Goal: Transaction & Acquisition: Obtain resource

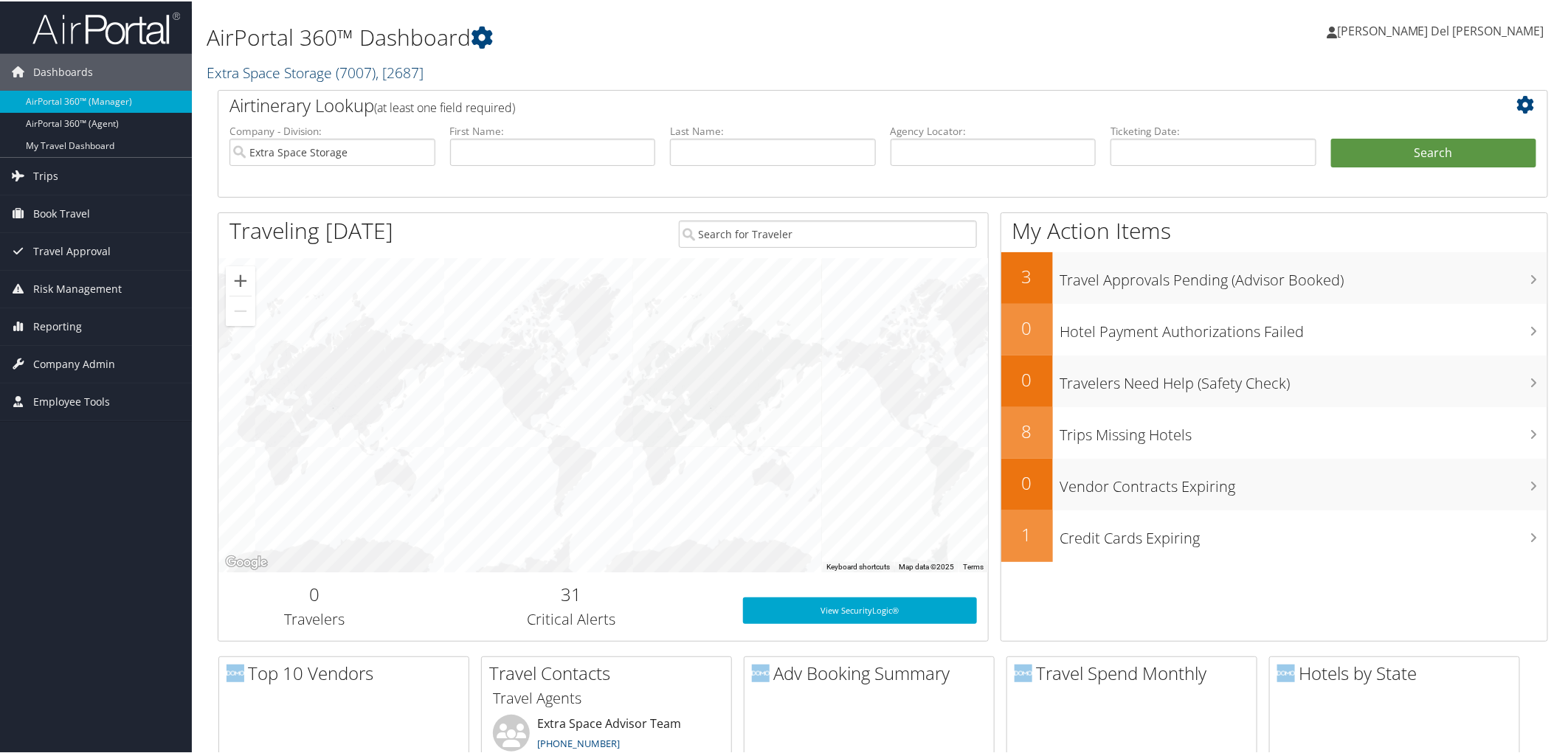
click at [296, 75] on link "Extra Space Storage ( 7007 ) , [ 2687 ]" at bounding box center [315, 71] width 217 height 20
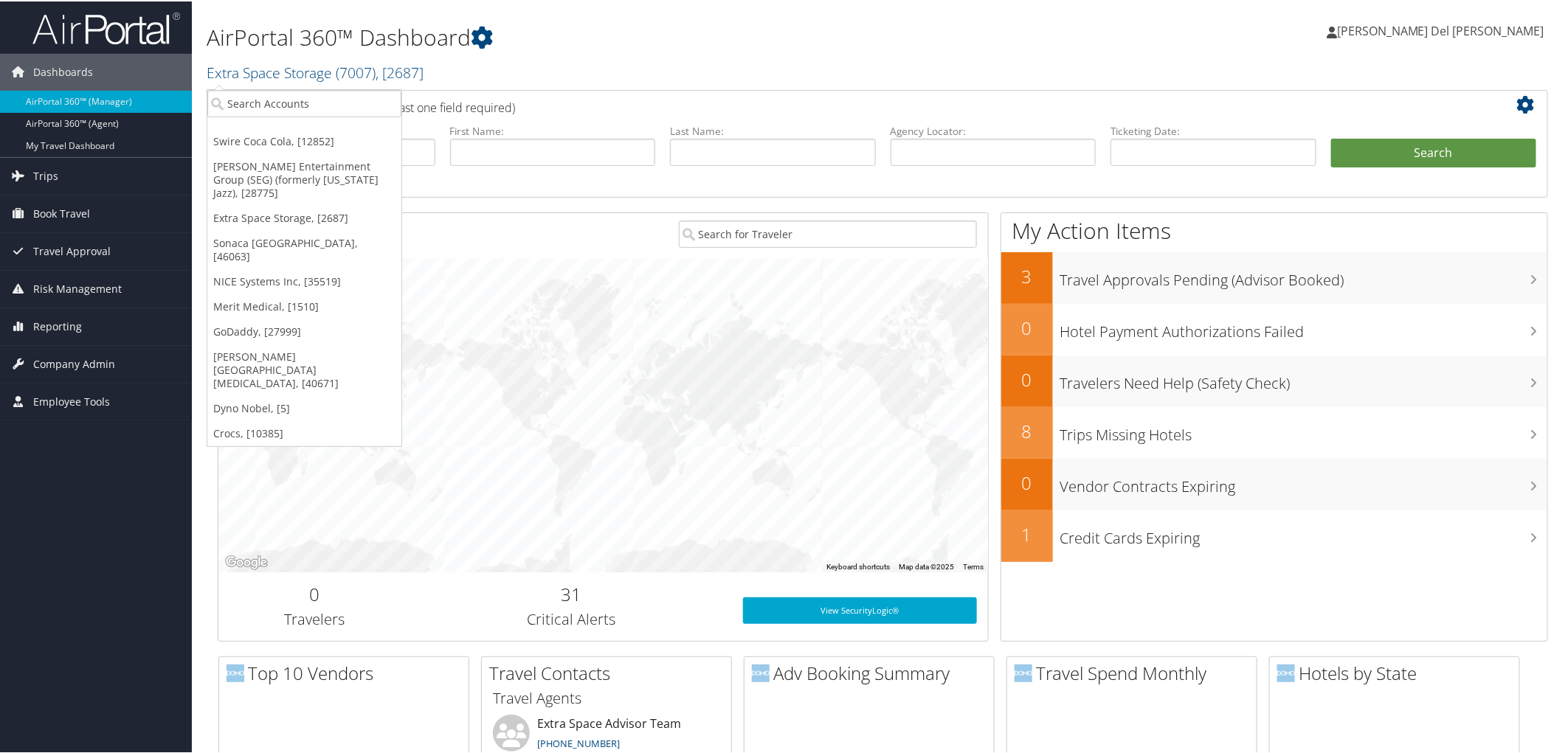
click at [274, 268] on link "NICE Systems Inc, [35519]" at bounding box center [304, 280] width 194 height 25
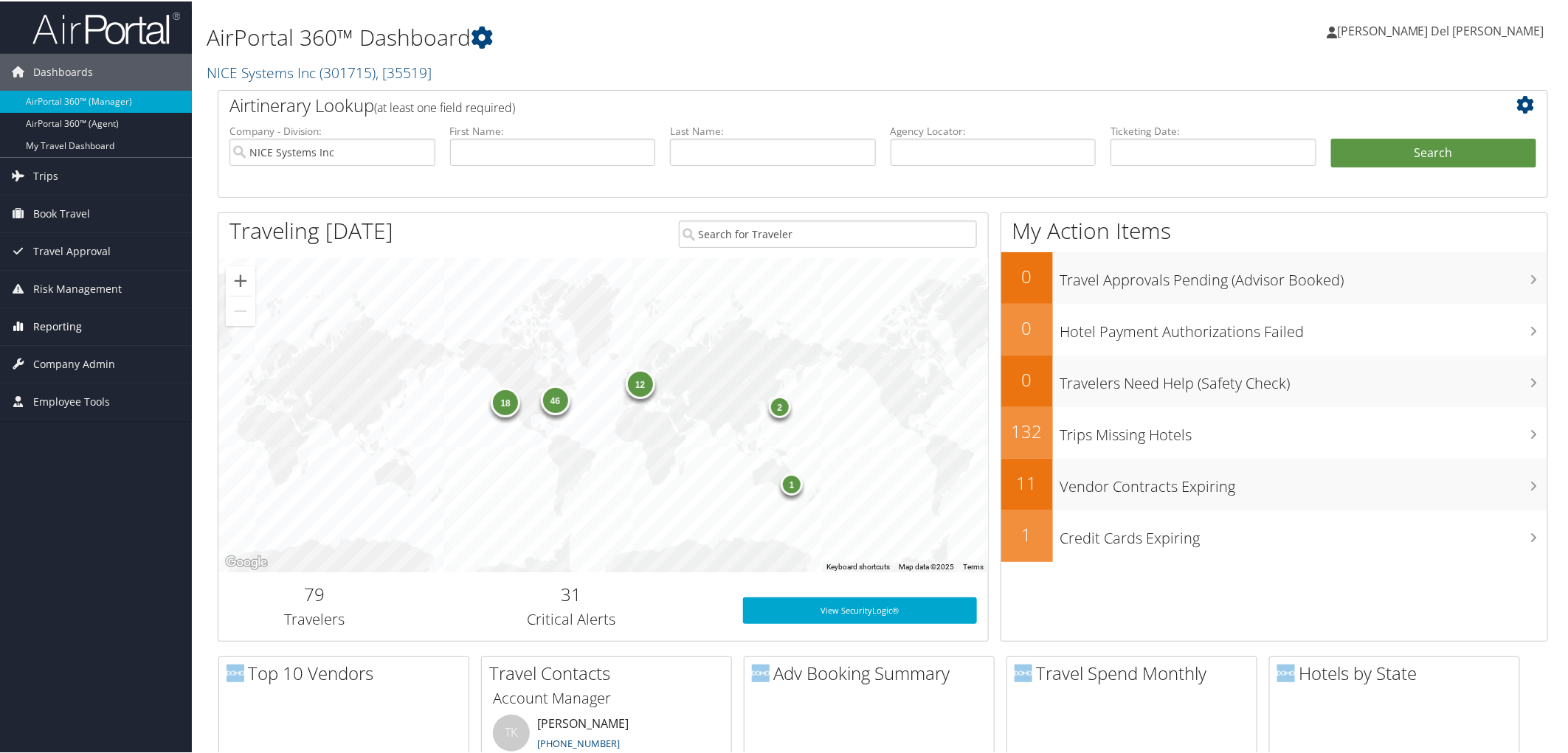
click at [64, 323] on span "Reporting" at bounding box center [58, 326] width 49 height 37
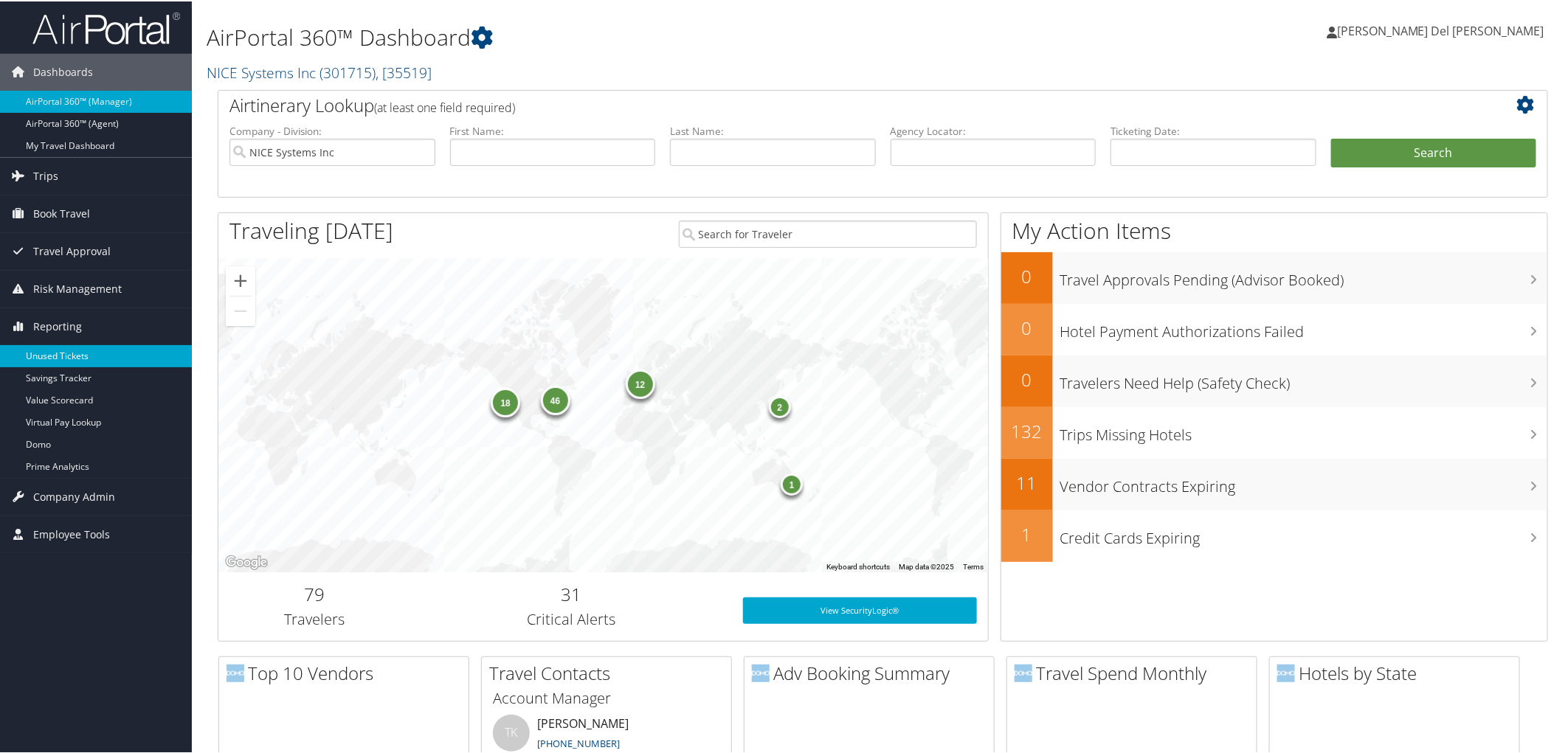
click at [60, 351] on link "Unused Tickets" at bounding box center [96, 355] width 192 height 22
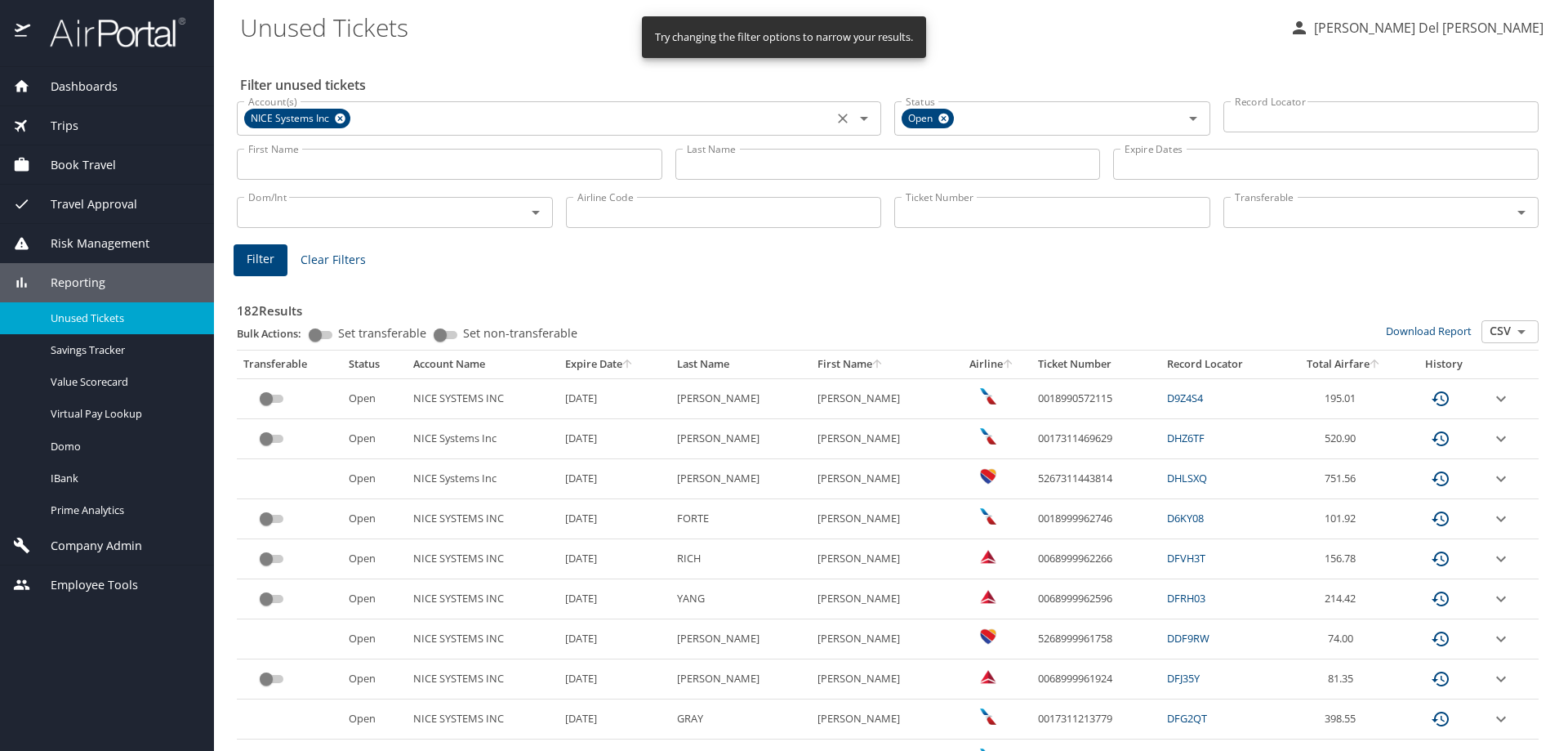
click at [347, 123] on icon at bounding box center [340, 118] width 12 height 18
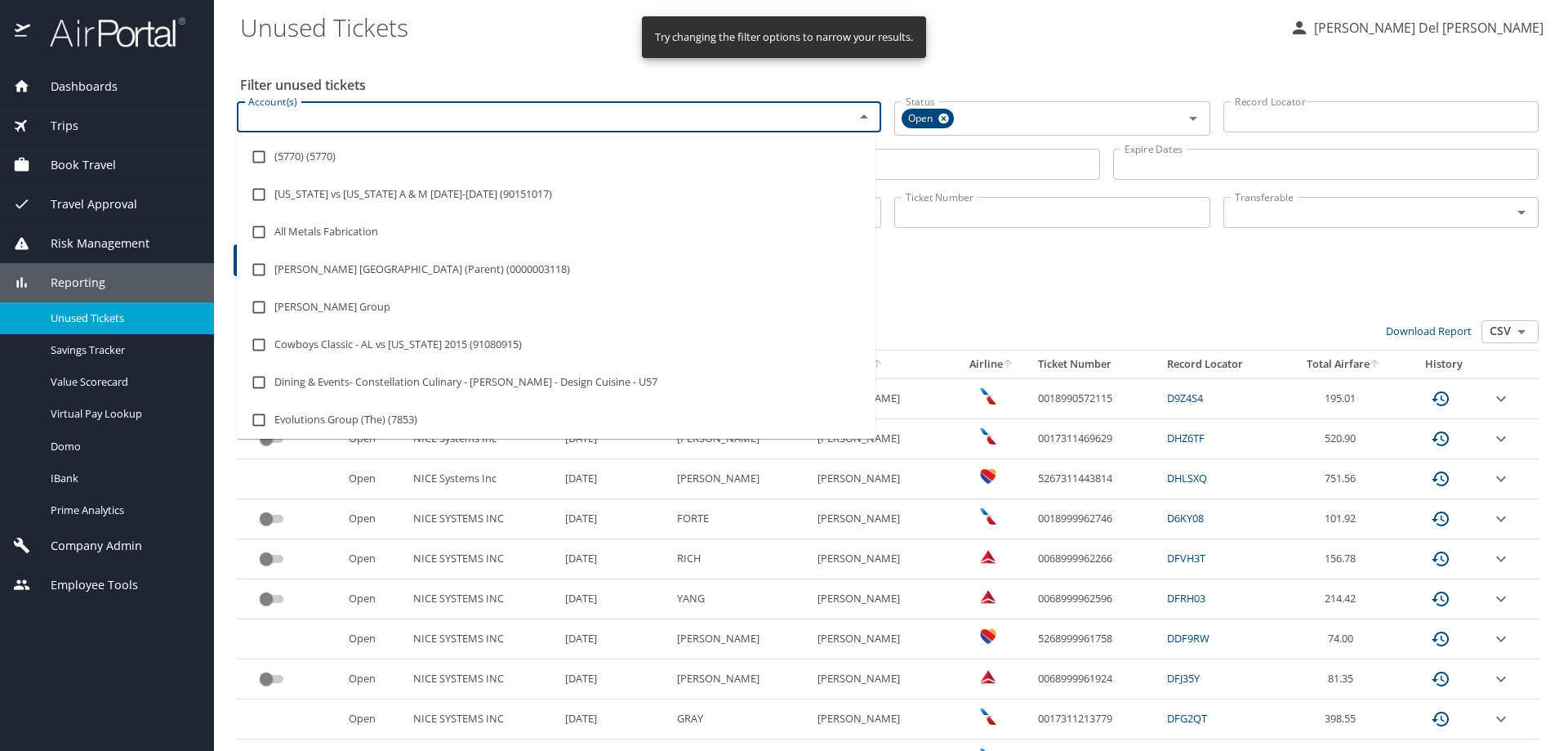
click at [292, 119] on input "Account(s)" at bounding box center [535, 117] width 586 height 21
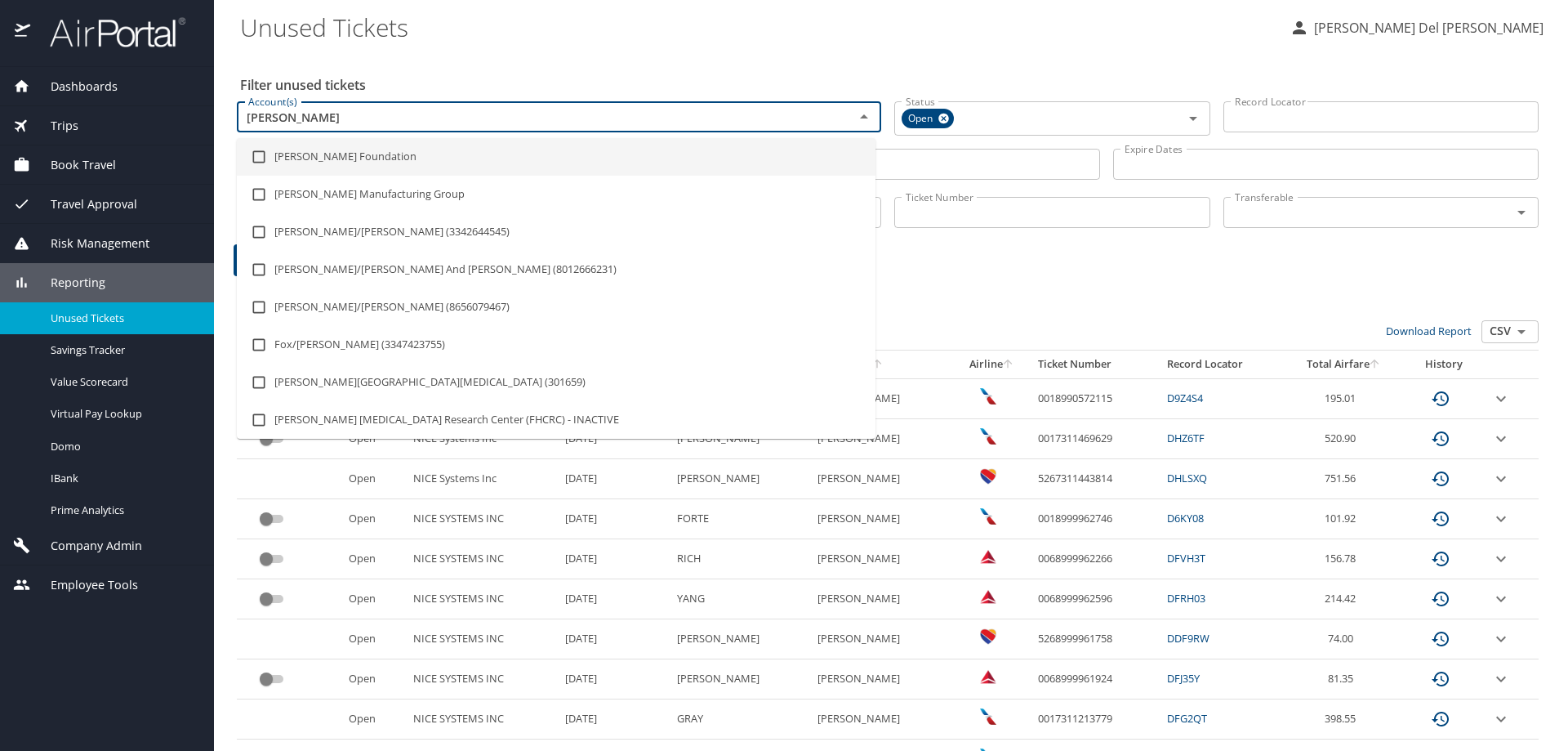
type input "[PERSON_NAME]"
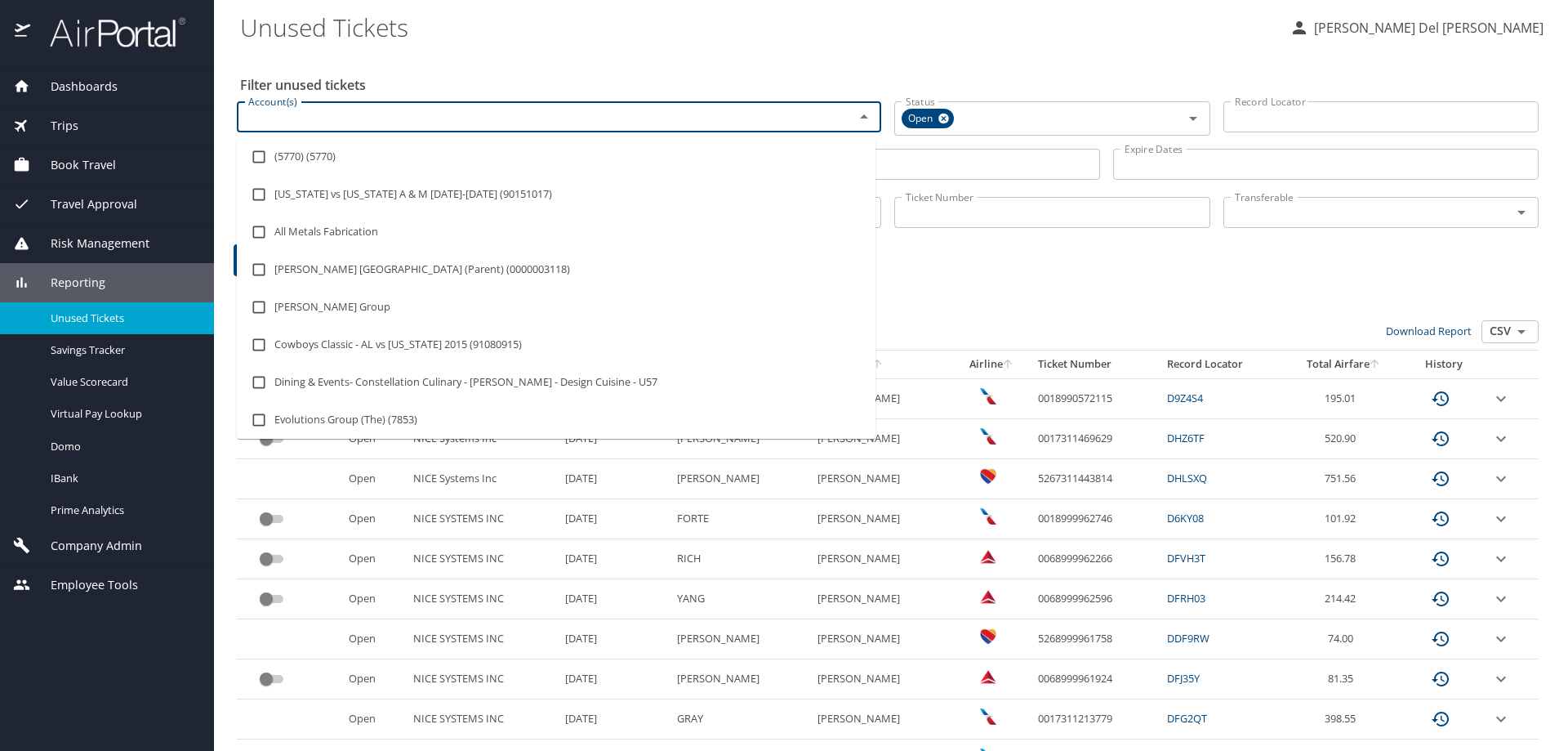
click at [327, 118] on input "Account(s)" at bounding box center [535, 117] width 586 height 21
type input "[PERSON_NAME]"
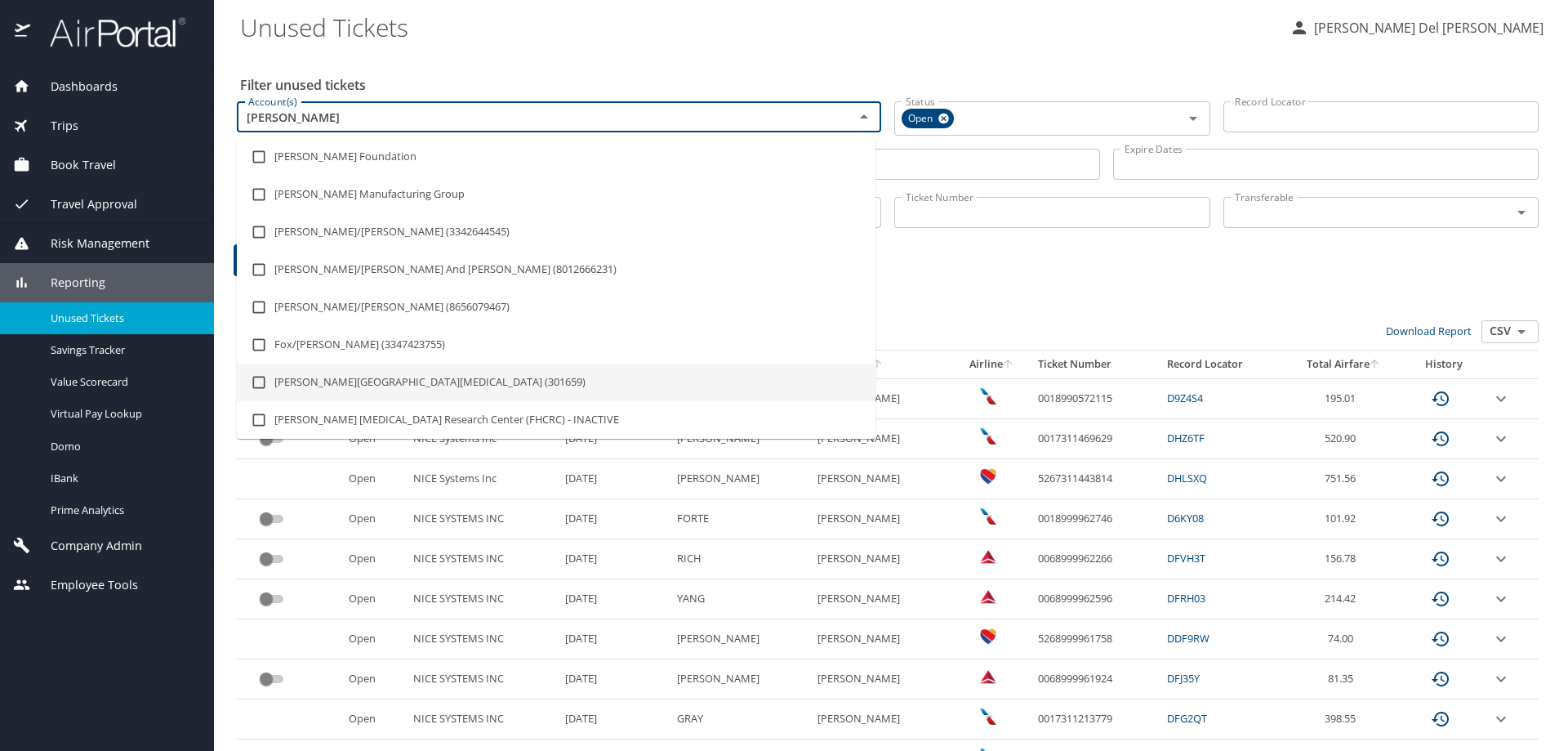
click at [334, 401] on li "[PERSON_NAME][GEOGRAPHIC_DATA][MEDICAL_DATA] (301659)" at bounding box center [556, 383] width 639 height 38
checkbox input "true"
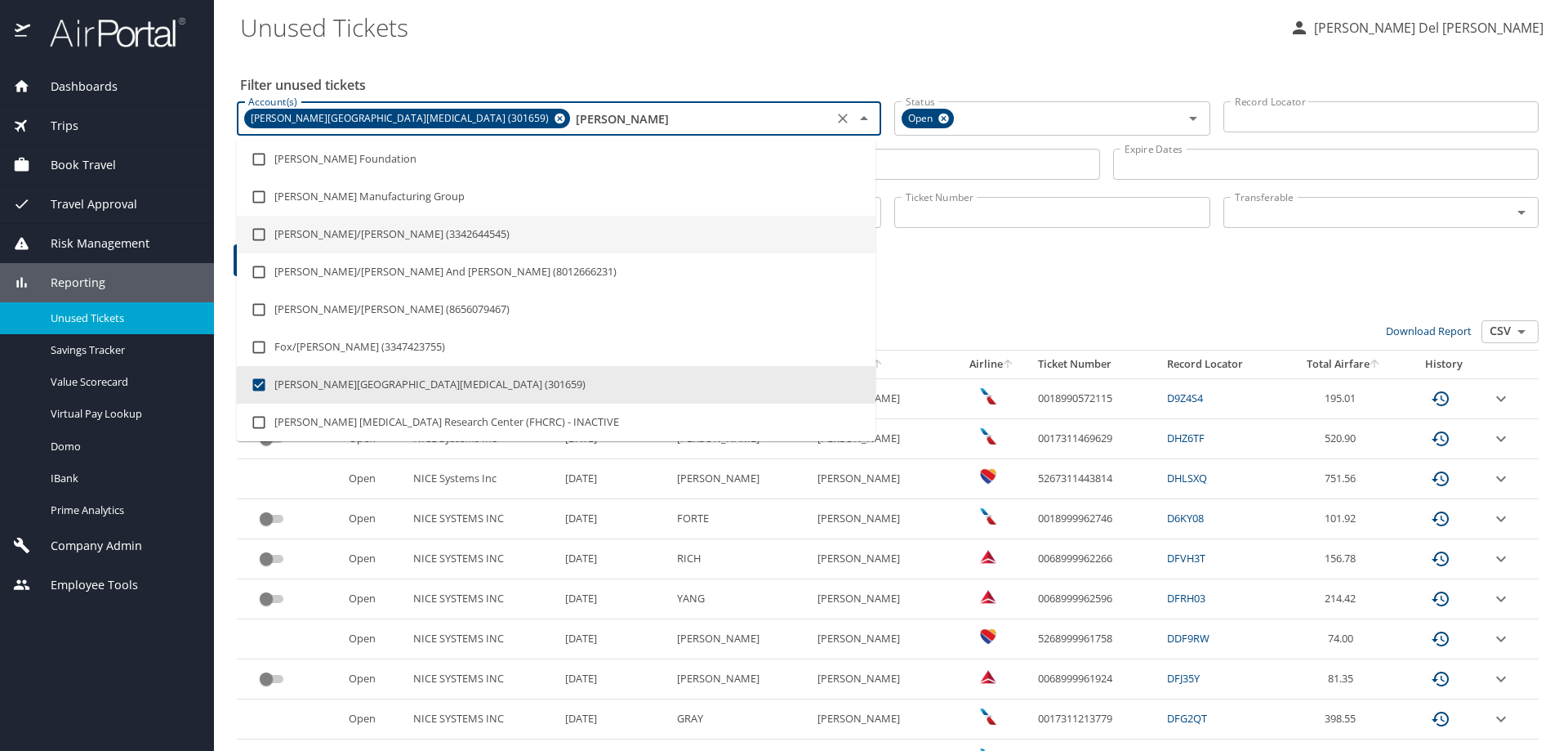
type input "[PERSON_NAME]"
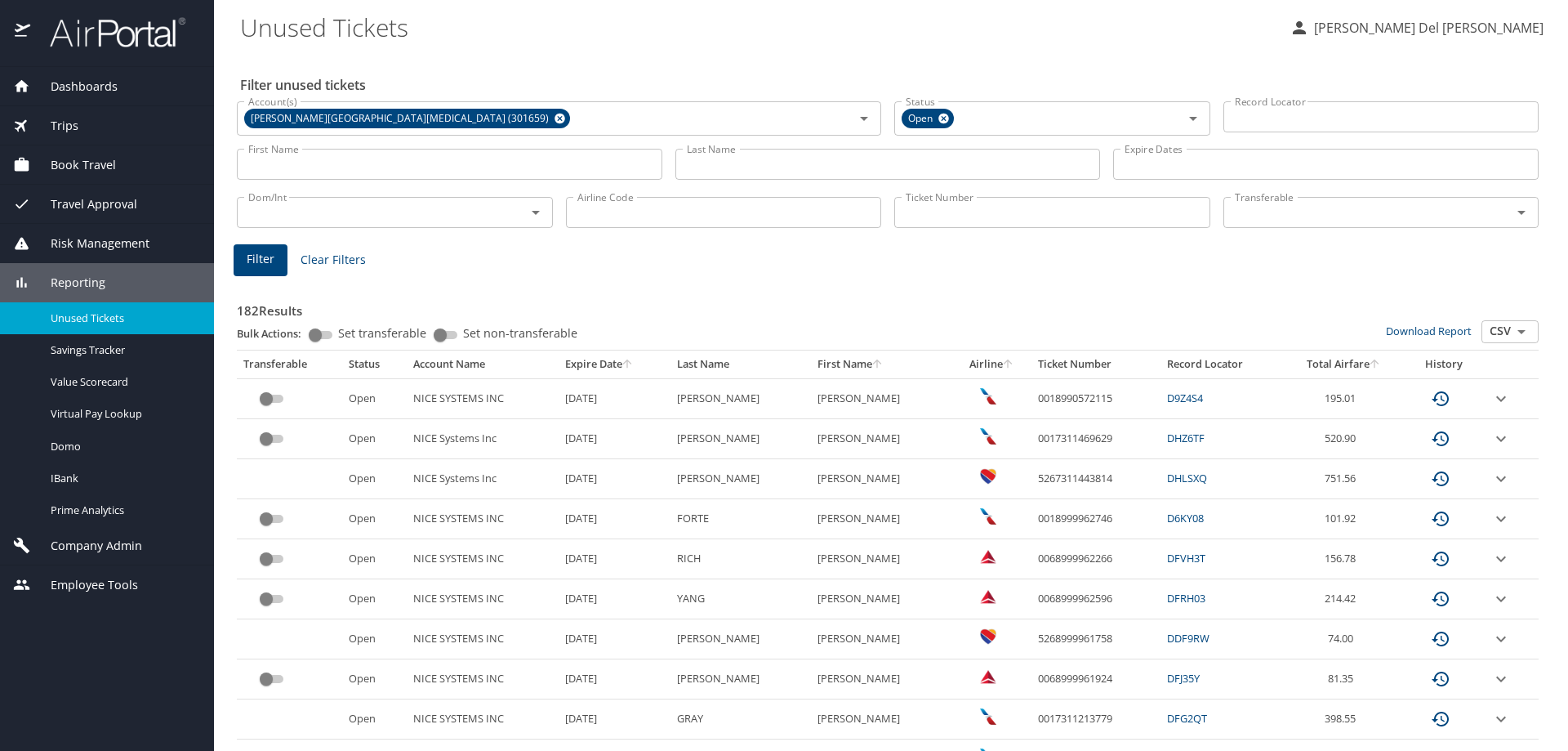
click at [1423, 339] on link "Download Report" at bounding box center [1429, 331] width 85 height 15
click at [253, 269] on span "Filter" at bounding box center [260, 259] width 28 height 21
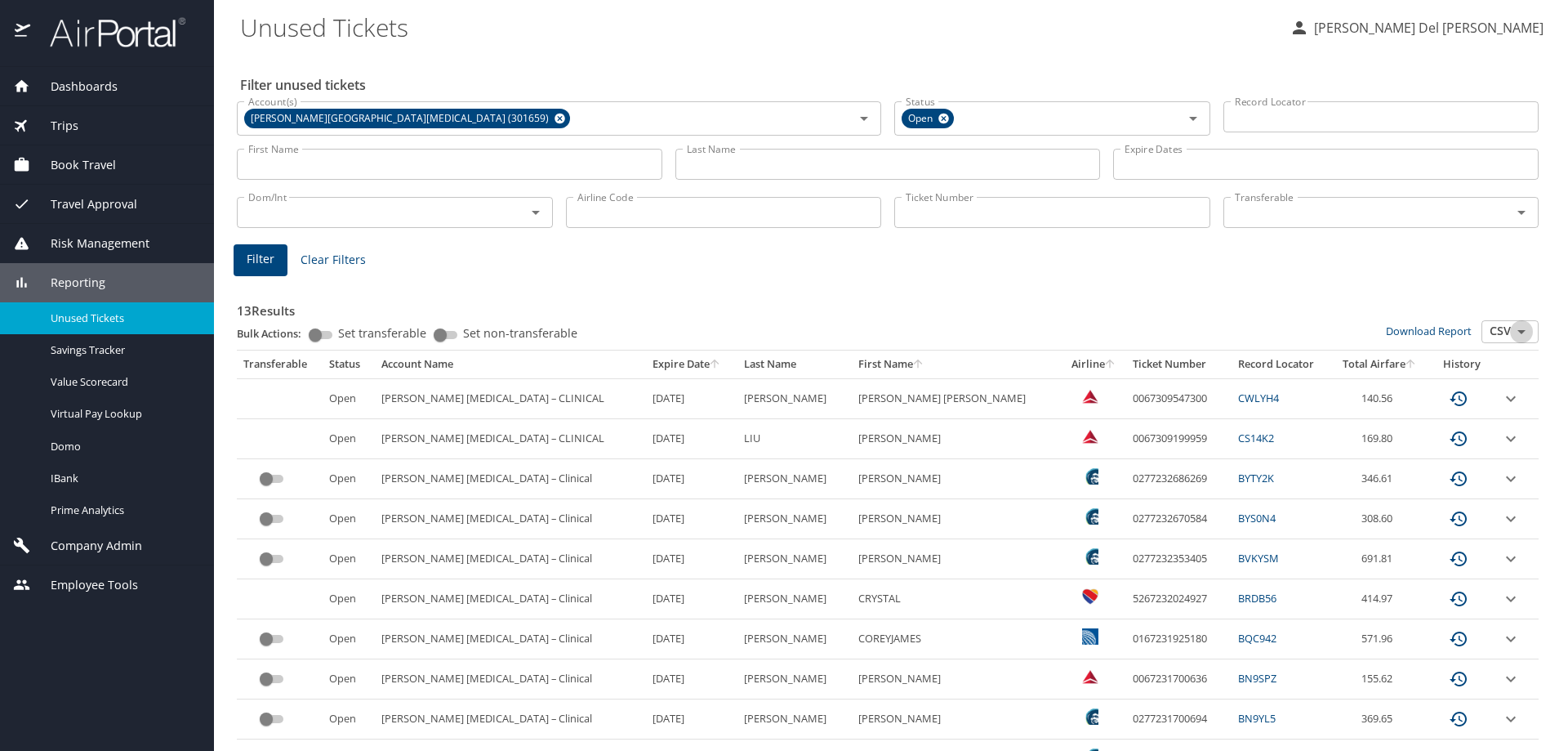
click at [1512, 340] on icon "Open" at bounding box center [1522, 332] width 20 height 20
click at [1423, 339] on link "Download Report" at bounding box center [1429, 331] width 85 height 15
drag, startPoint x: 1490, startPoint y: 342, endPoint x: 1488, endPoint y: 351, distance: 9.2
click at [1490, 342] on div at bounding box center [784, 338] width 1568 height 826
click at [1496, 336] on input "CSV" at bounding box center [1511, 331] width 51 height 21
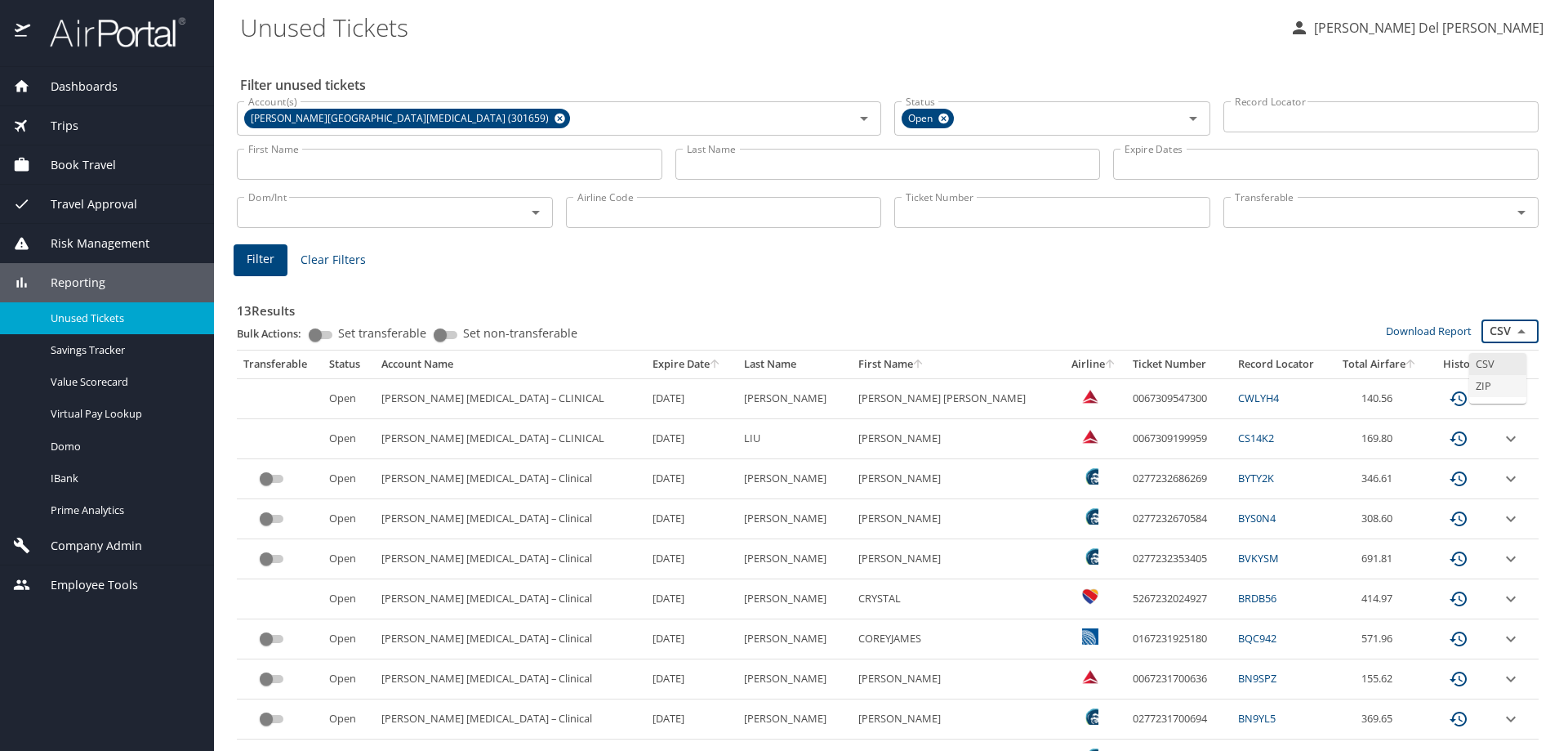
drag, startPoint x: 1485, startPoint y: 390, endPoint x: 1473, endPoint y: 397, distance: 13.9
click at [1482, 393] on li "ZIP" at bounding box center [1498, 385] width 57 height 22
type input "ZIP"
click at [1412, 339] on link "Download Report" at bounding box center [1429, 331] width 85 height 15
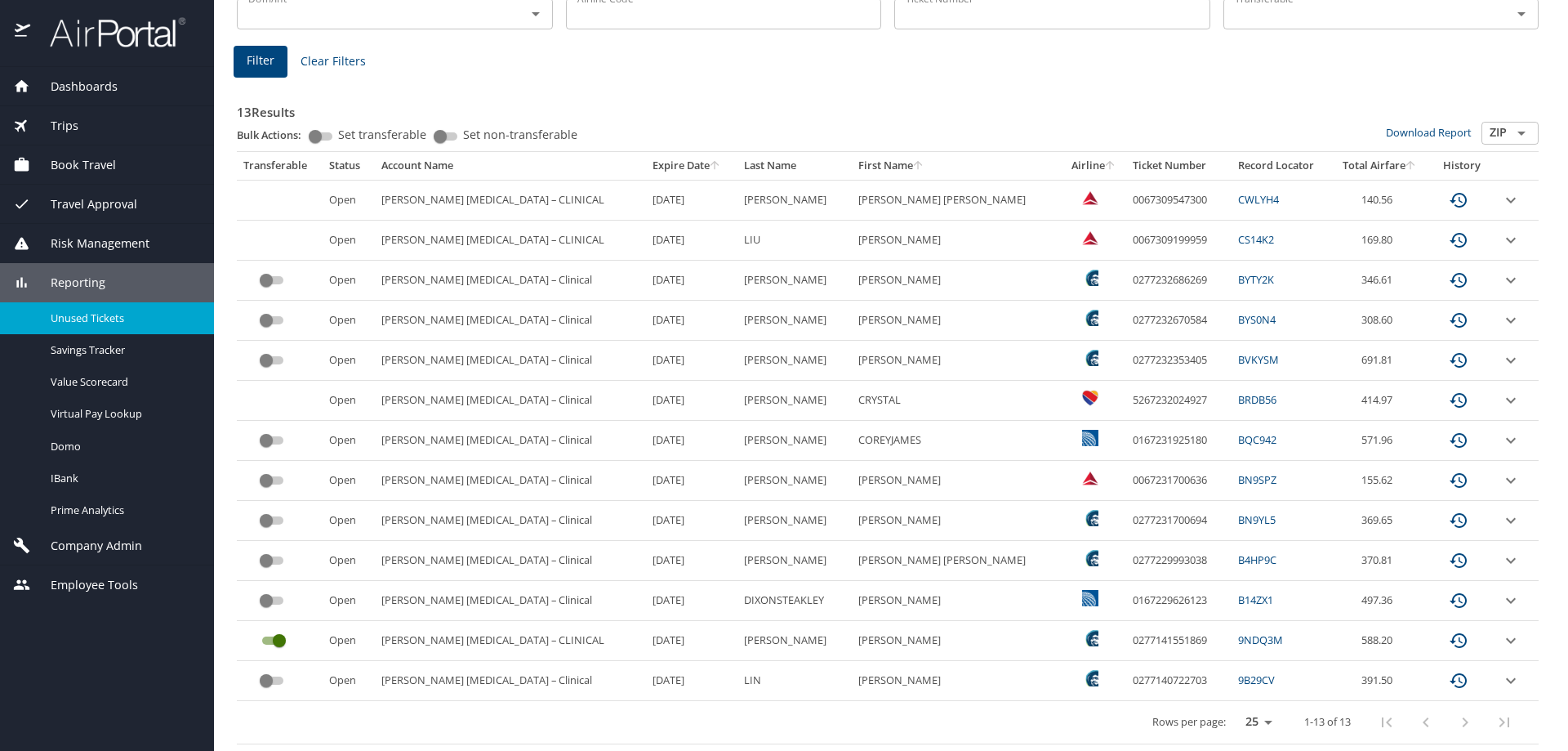
scroll to position [222, 0]
